Goal: Register for event/course: Register for event/course

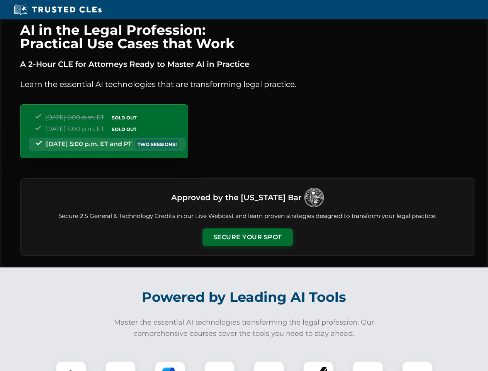
click at [247, 237] on button "Secure Your Spot" at bounding box center [248, 237] width 90 height 18
click at [71, 366] on img at bounding box center [71, 376] width 22 height 22
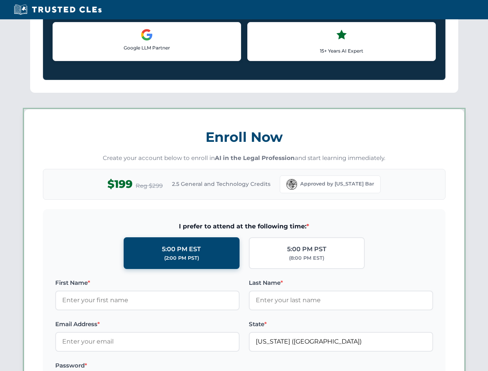
click at [170, 366] on label "Password *" at bounding box center [147, 365] width 184 height 9
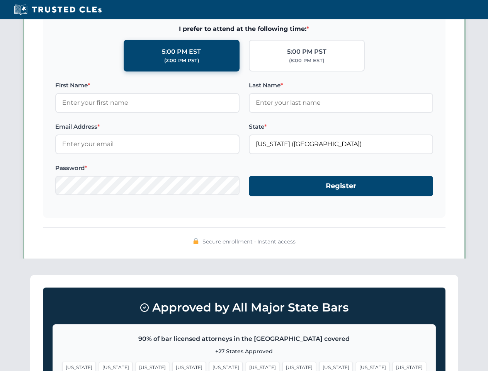
click at [356, 366] on span "[US_STATE]" at bounding box center [373, 367] width 34 height 11
